Goal: Check status: Check status

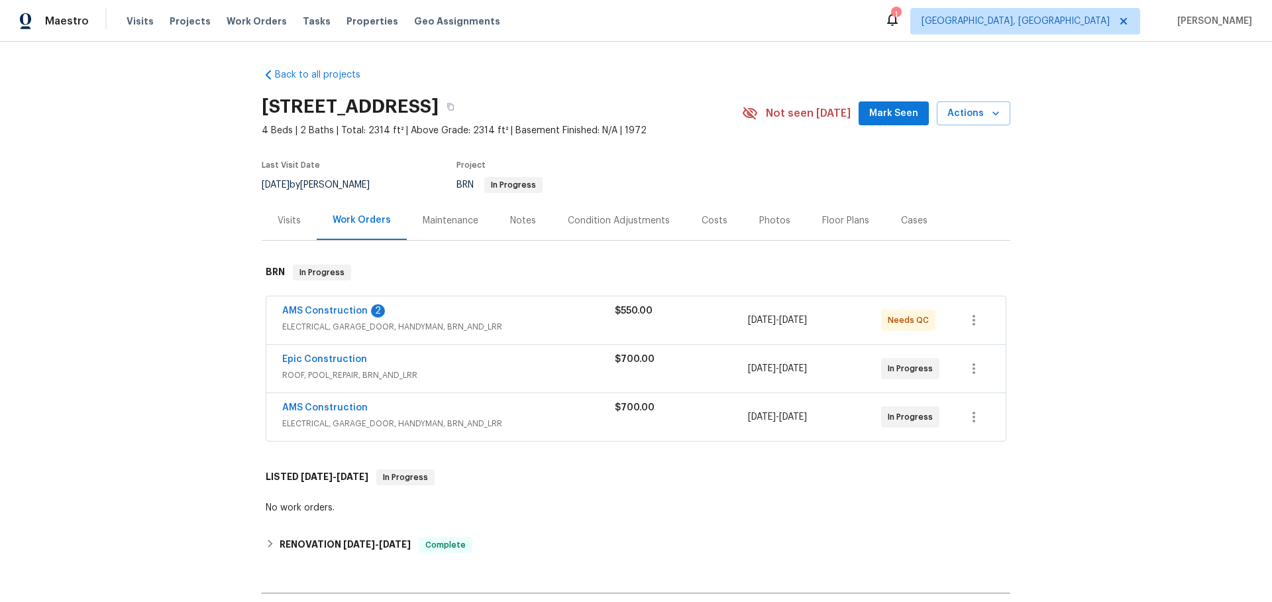
click at [526, 312] on div "AMS Construction 2" at bounding box center [448, 312] width 333 height 16
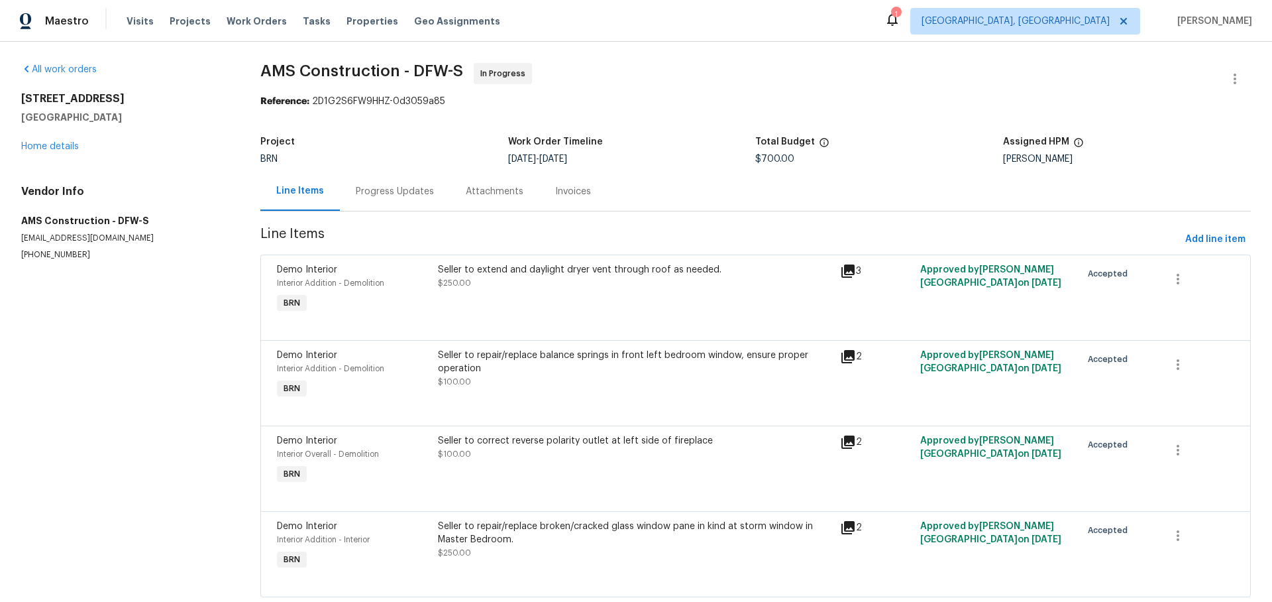
scroll to position [33, 0]
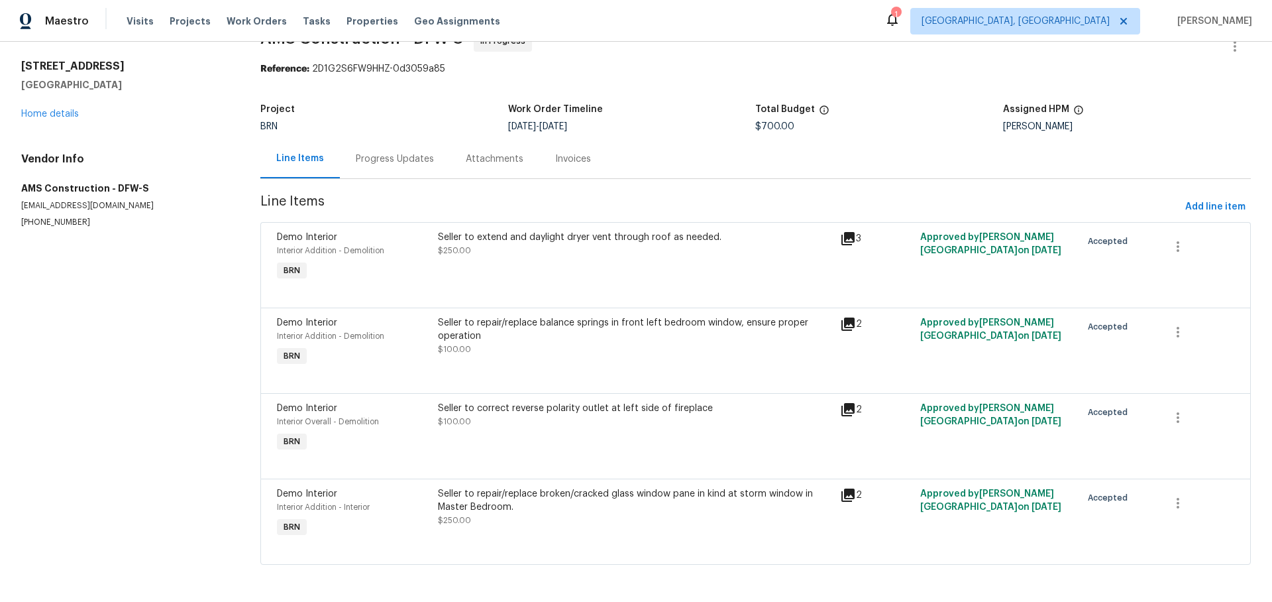
click at [392, 159] on div "Progress Updates" at bounding box center [395, 158] width 78 height 13
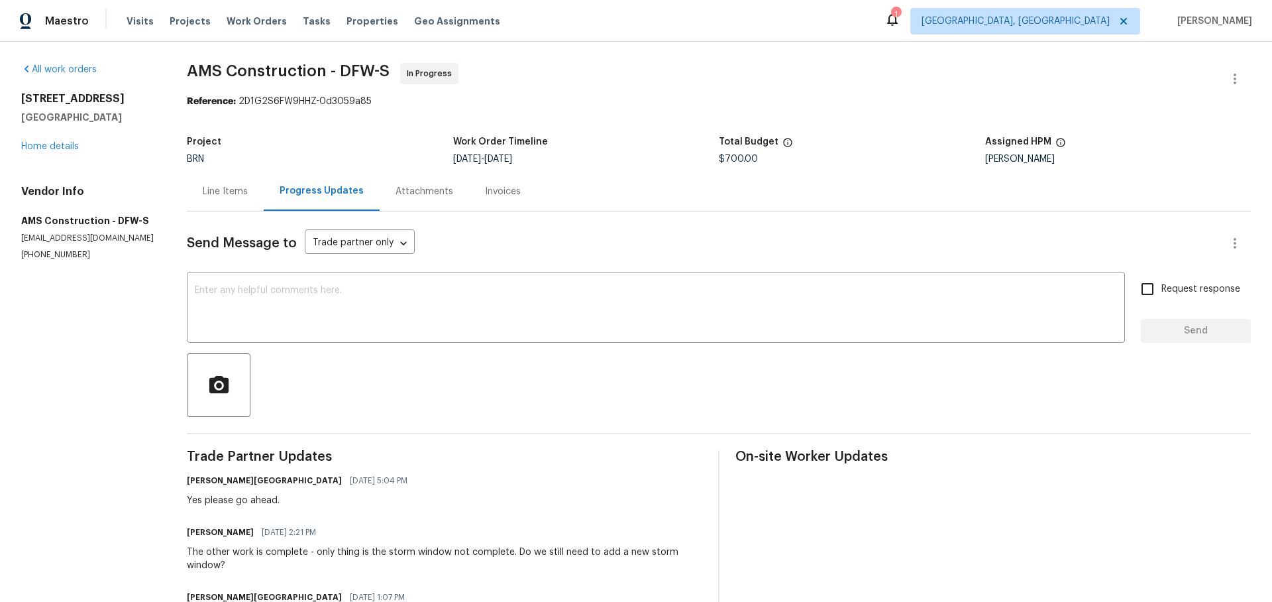
scroll to position [114, 0]
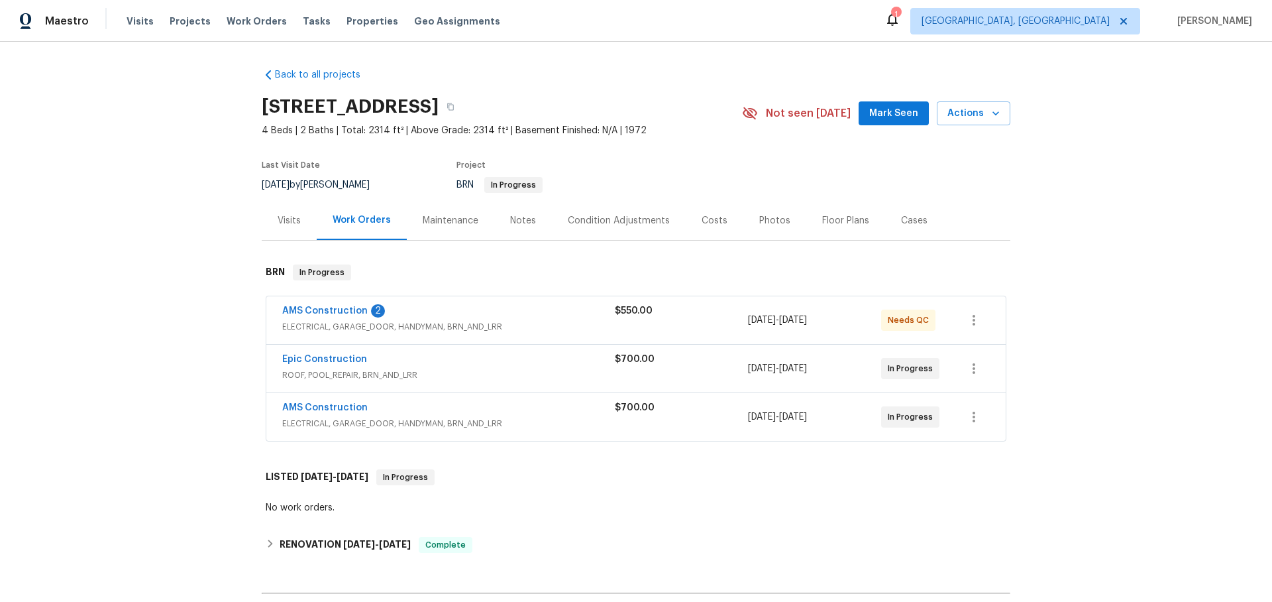
click at [439, 307] on div "AMS Construction 2" at bounding box center [448, 312] width 333 height 16
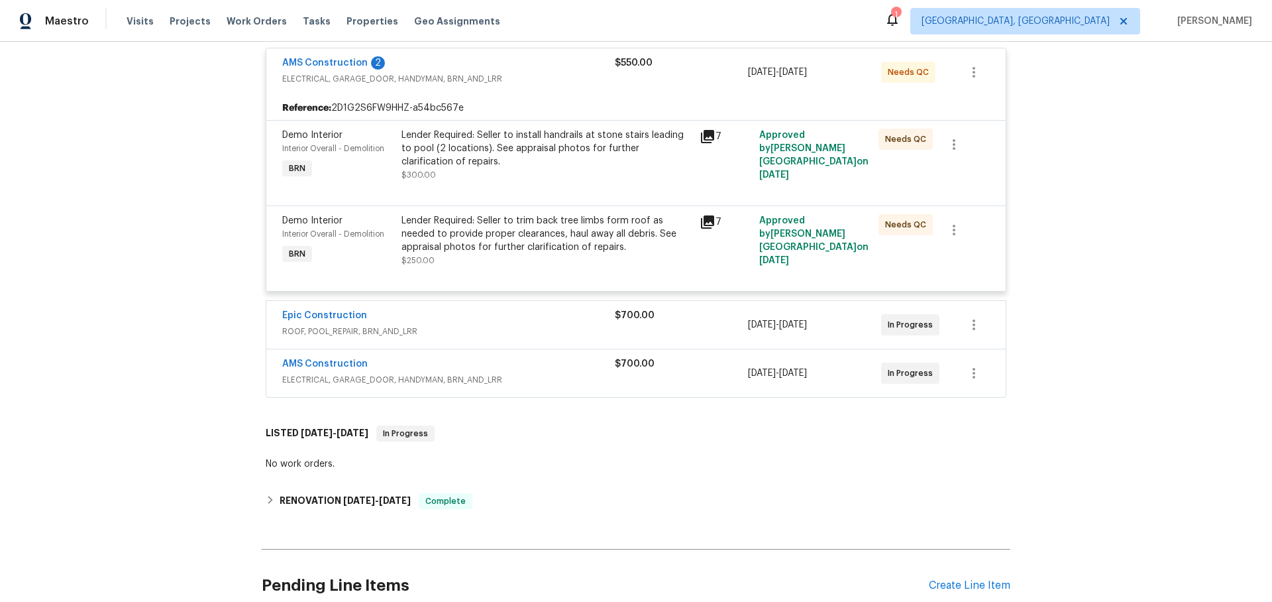
scroll to position [325, 0]
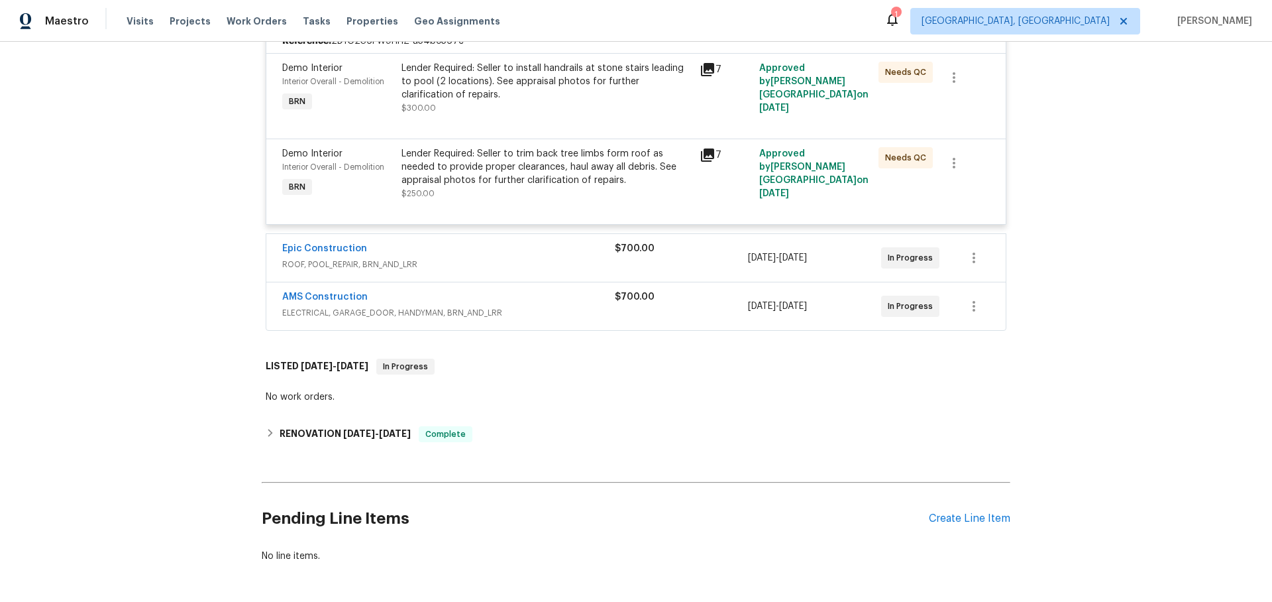
click at [488, 269] on span "ROOF, POOL_REPAIR, BRN_AND_LRR" at bounding box center [448, 264] width 333 height 13
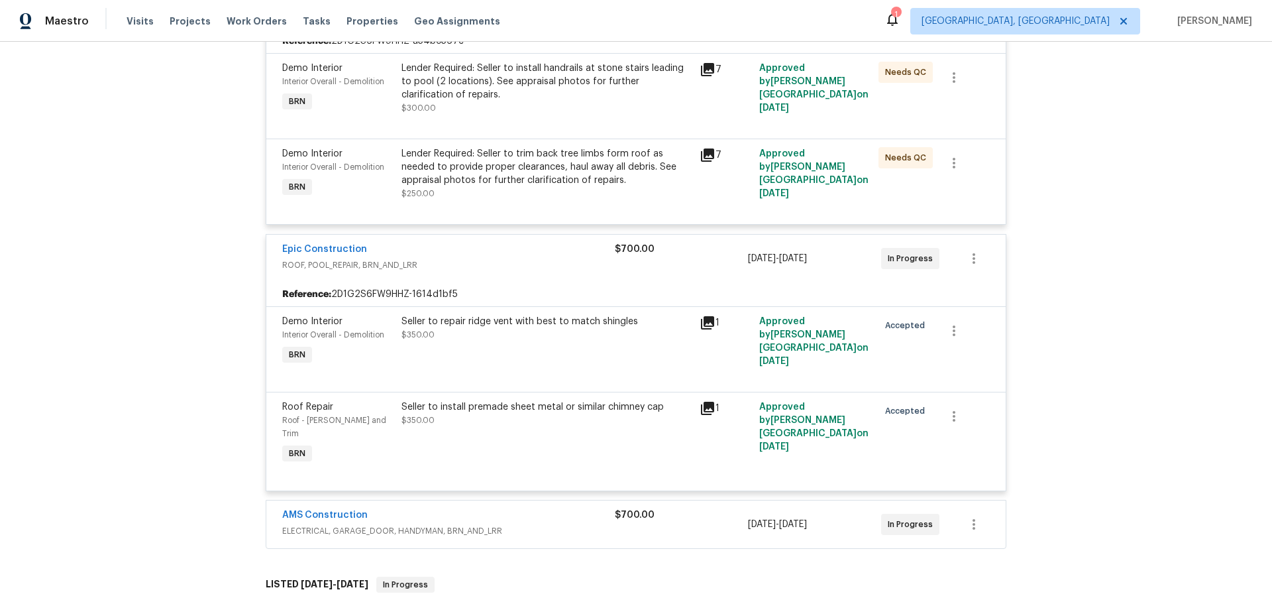
scroll to position [521, 0]
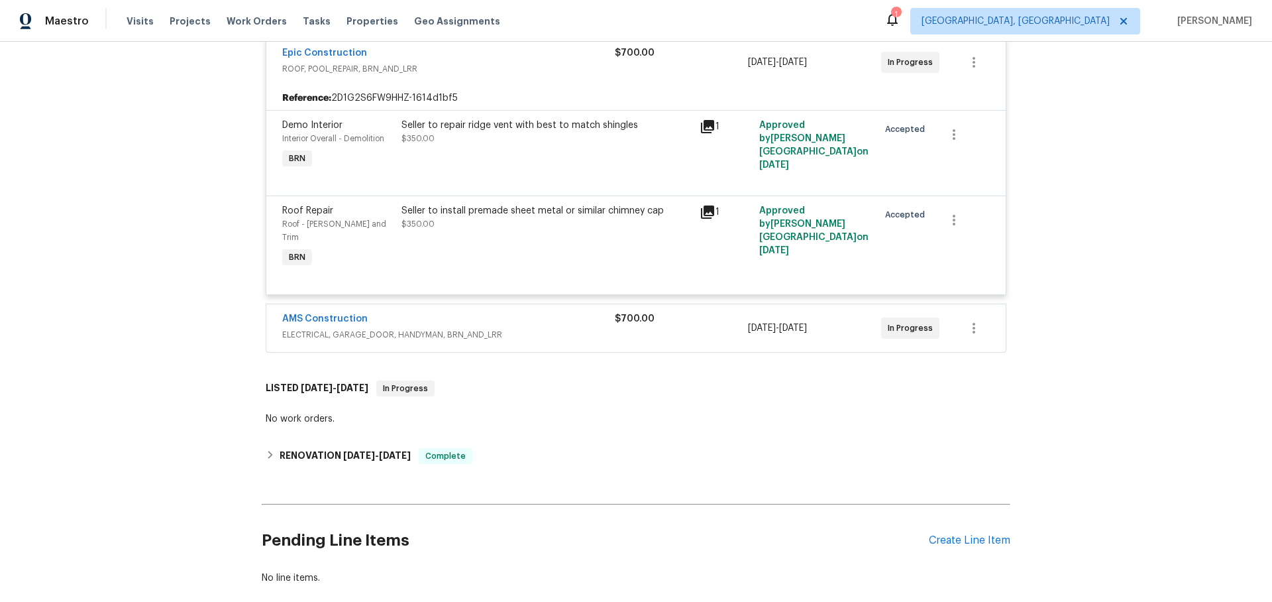
click at [541, 312] on div "AMS Construction" at bounding box center [448, 320] width 333 height 16
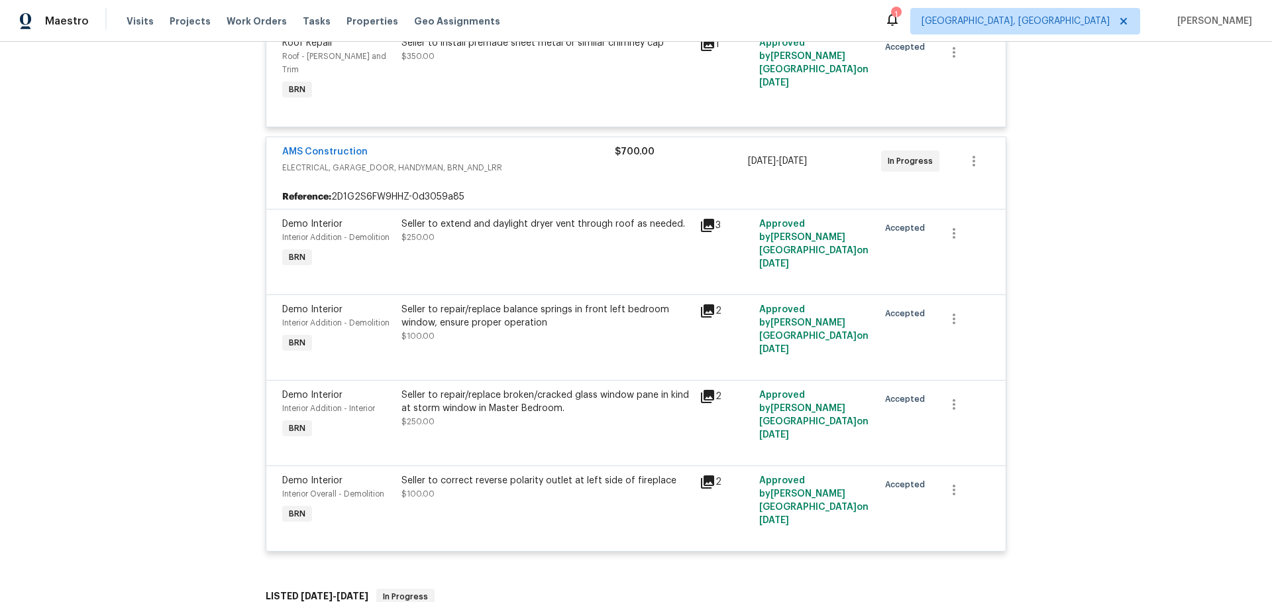
scroll to position [690, 0]
